Goal: Transaction & Acquisition: Purchase product/service

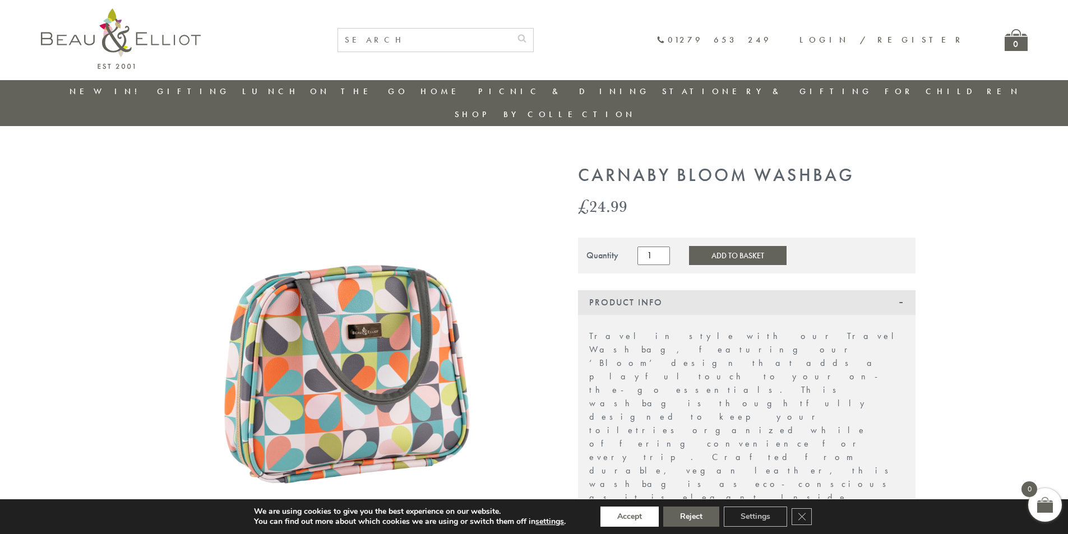
click at [632, 518] on button "Accept" at bounding box center [629, 517] width 58 height 20
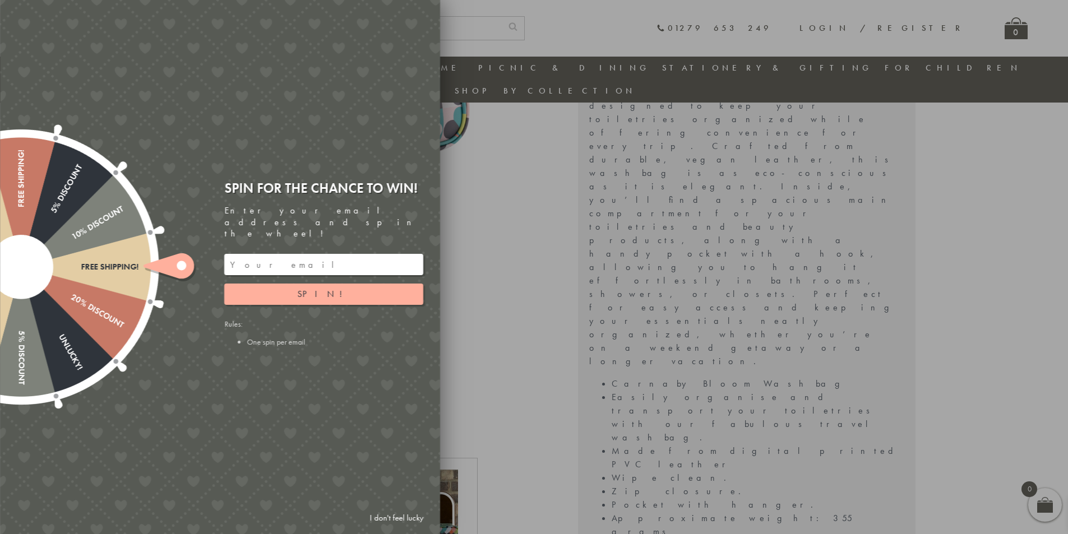
scroll to position [369, 0]
click at [301, 254] on input "email" at bounding box center [323, 264] width 199 height 21
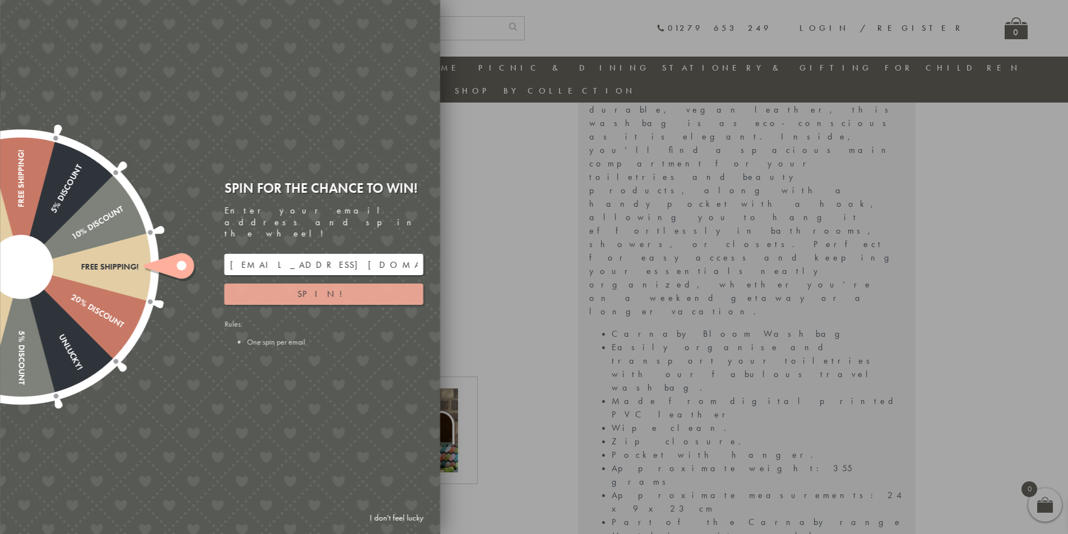
click at [321, 288] on span "Spin!" at bounding box center [323, 294] width 53 height 12
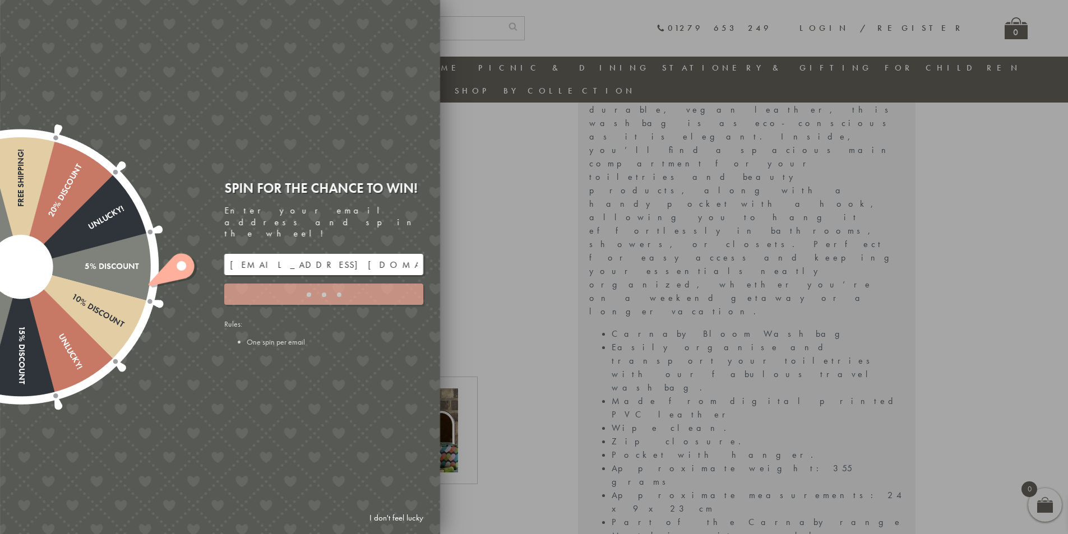
type input "886PH4TT"
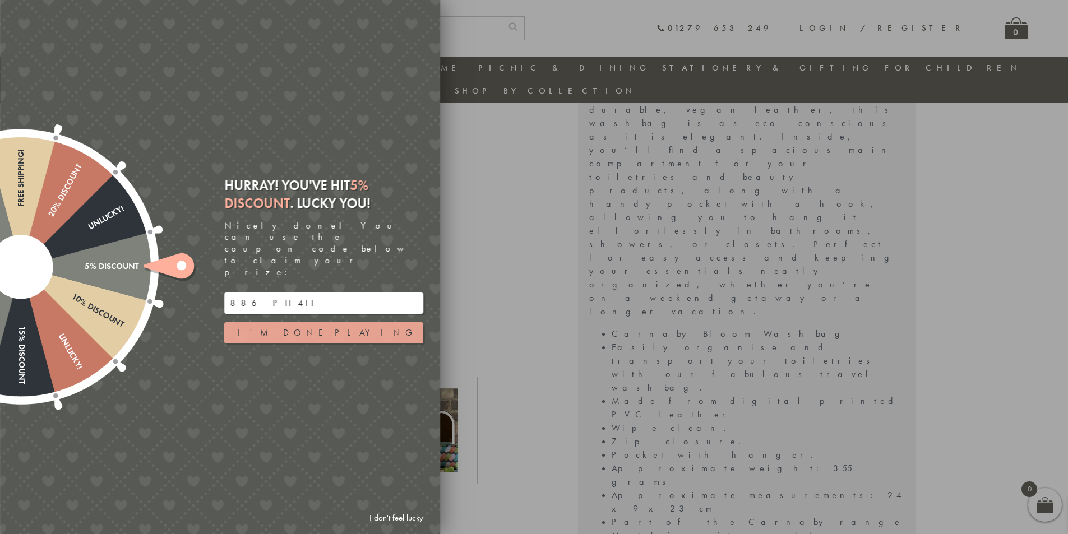
click at [307, 322] on button "I'm done playing" at bounding box center [323, 332] width 199 height 21
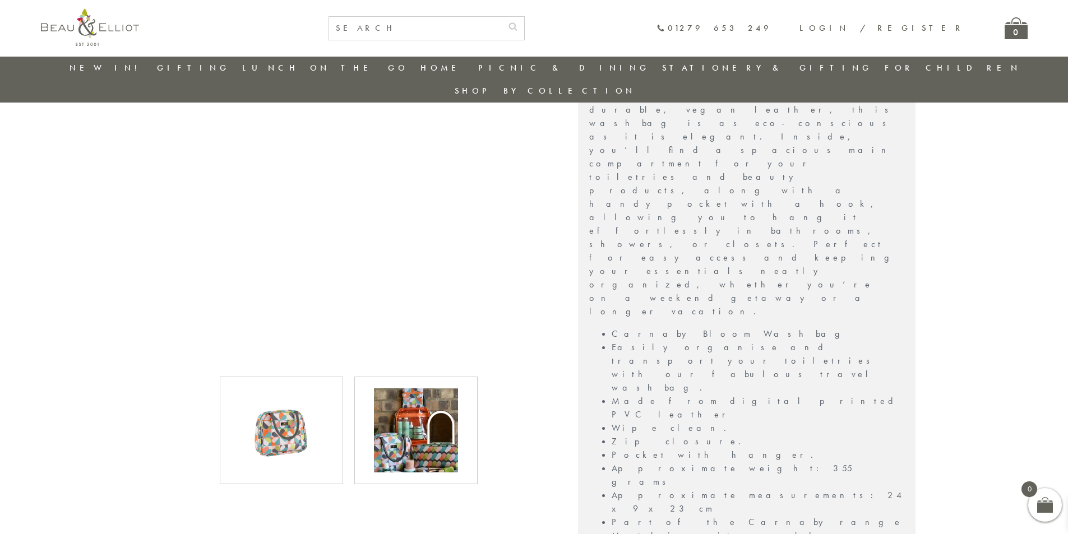
click at [665, 69] on link "Stationery & Gifting" at bounding box center [767, 67] width 210 height 11
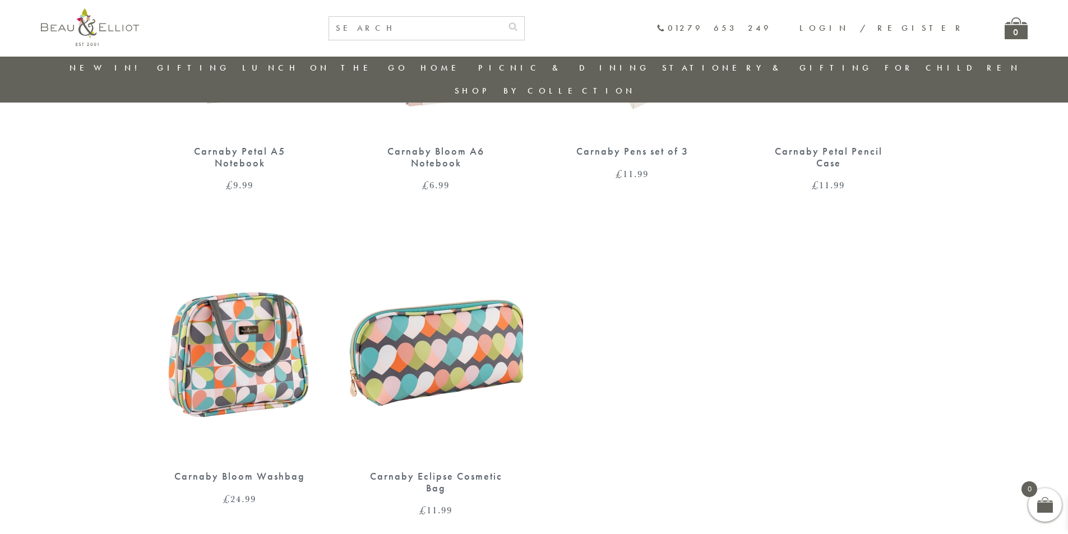
scroll to position [933, 0]
